Goal: Find specific fact: Find specific fact

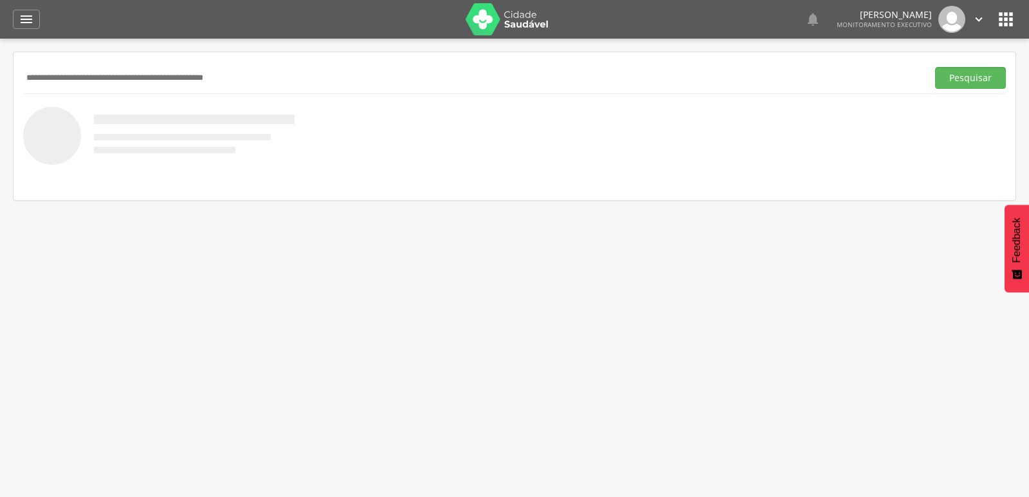
click at [78, 67] on input "text" at bounding box center [472, 78] width 899 height 22
click at [213, 74] on input "text" at bounding box center [472, 78] width 899 height 22
type input "**********"
click at [935, 67] on button "Pesquisar" at bounding box center [970, 78] width 71 height 22
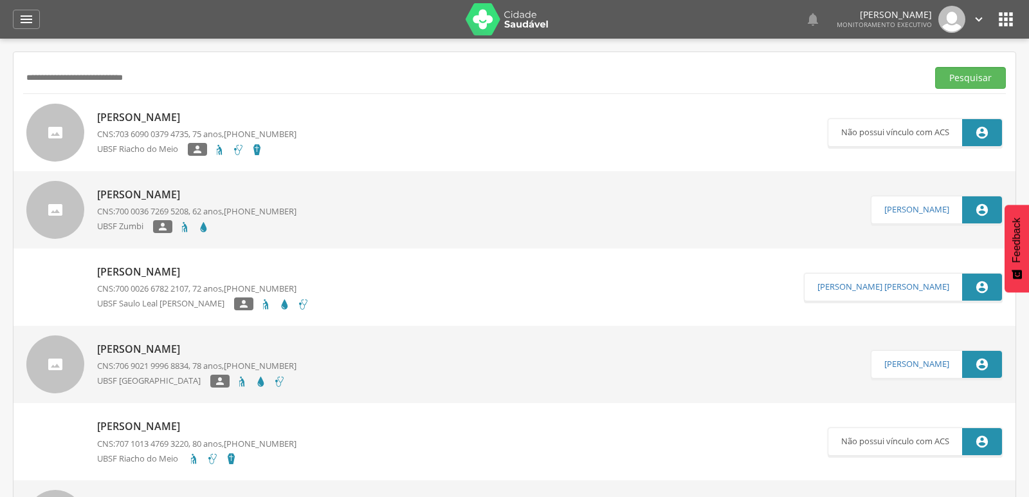
scroll to position [143, 0]
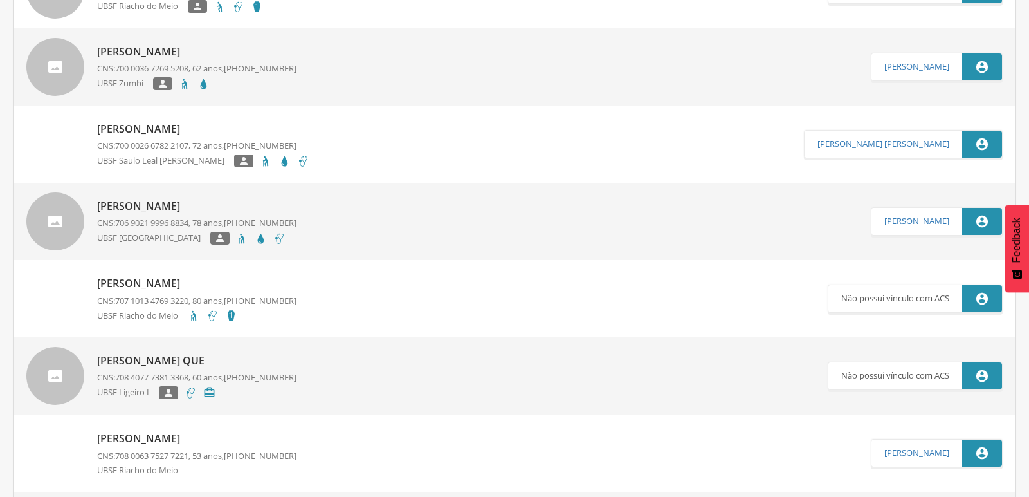
click at [122, 360] on p "[PERSON_NAME] Que" at bounding box center [196, 360] width 199 height 15
type input "**********"
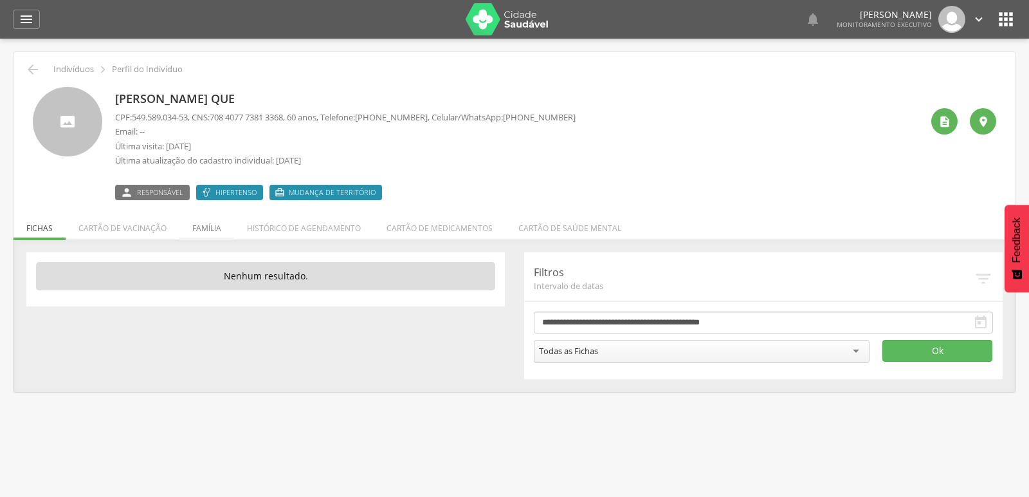
click at [215, 225] on li "Família" at bounding box center [206, 225] width 55 height 30
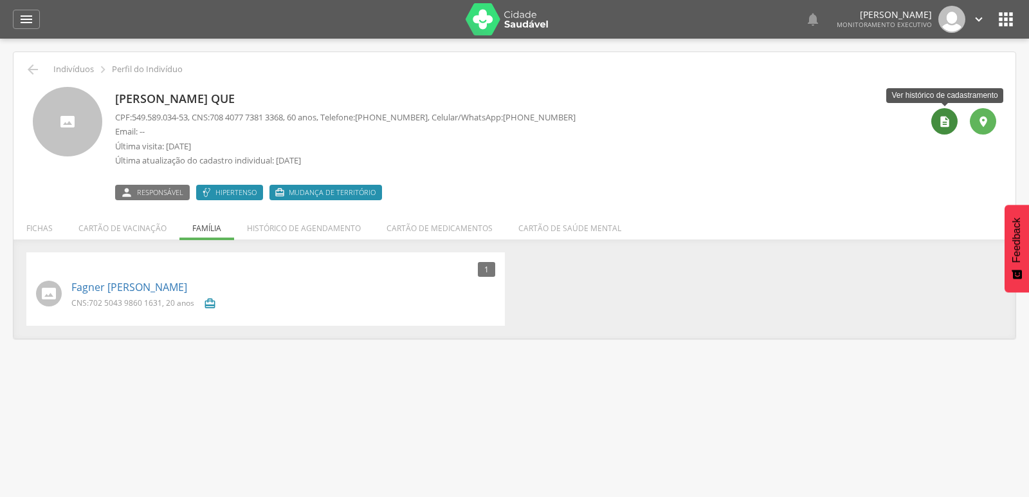
click at [942, 118] on icon "" at bounding box center [944, 121] width 13 height 13
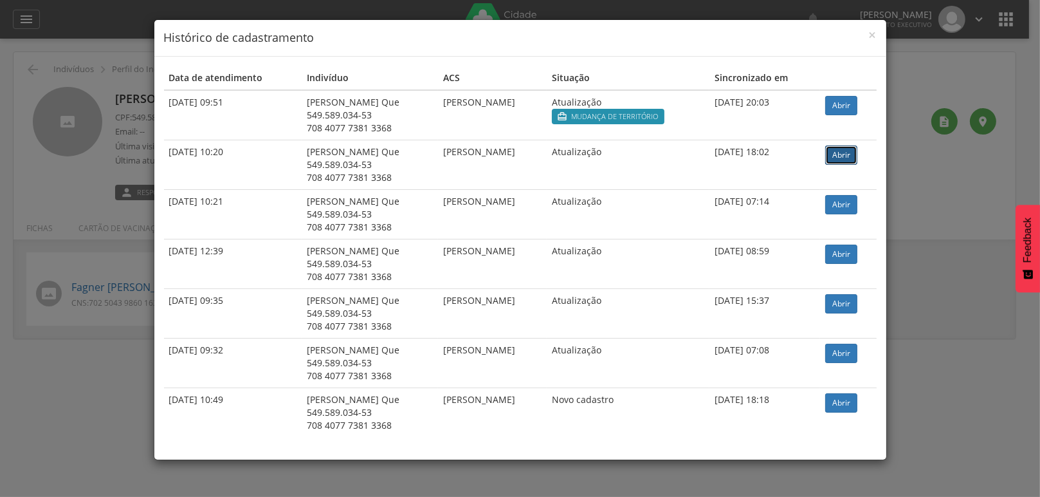
click at [843, 148] on link "Abrir" at bounding box center [841, 154] width 32 height 19
click at [869, 36] on span "×" at bounding box center [873, 35] width 8 height 18
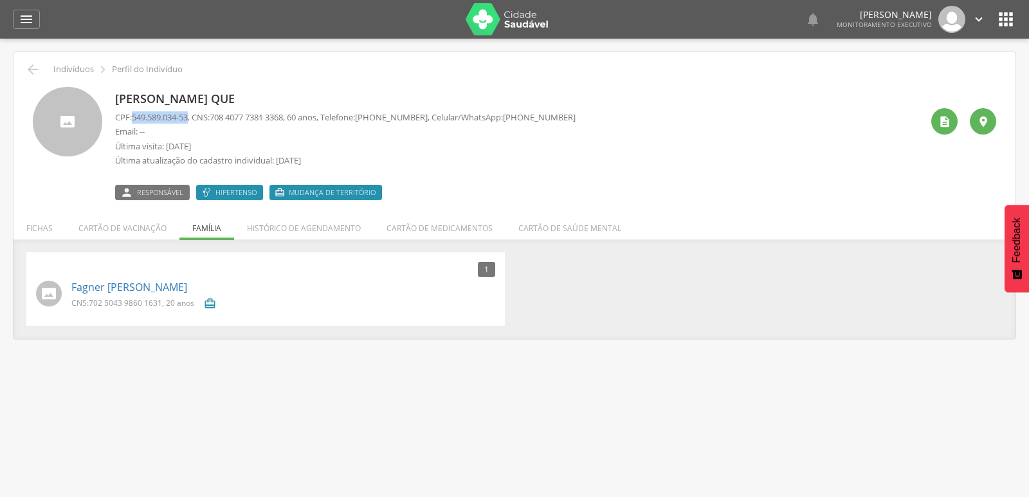
drag, startPoint x: 132, startPoint y: 118, endPoint x: 192, endPoint y: 118, distance: 59.8
click at [192, 118] on p "CPF: 549.589.034-53 , CNS: [PHONE_NUMBER] , 60 anos, Telefone: [PHONE_NUMBER] ,…" at bounding box center [345, 117] width 460 height 12
copy p "549.589.034-53"
